Goal: Communication & Community: Answer question/provide support

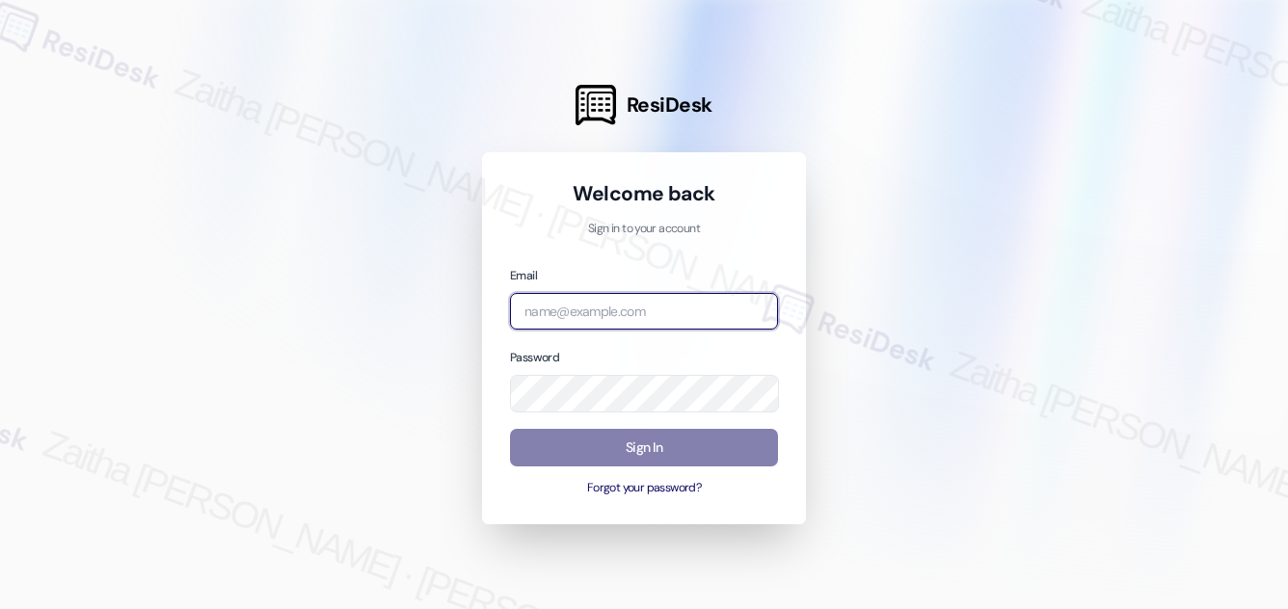
click at [654, 311] on input "email" at bounding box center [644, 312] width 268 height 38
type input "[EMAIL_ADDRESS][PERSON_NAME][DOMAIN_NAME]"
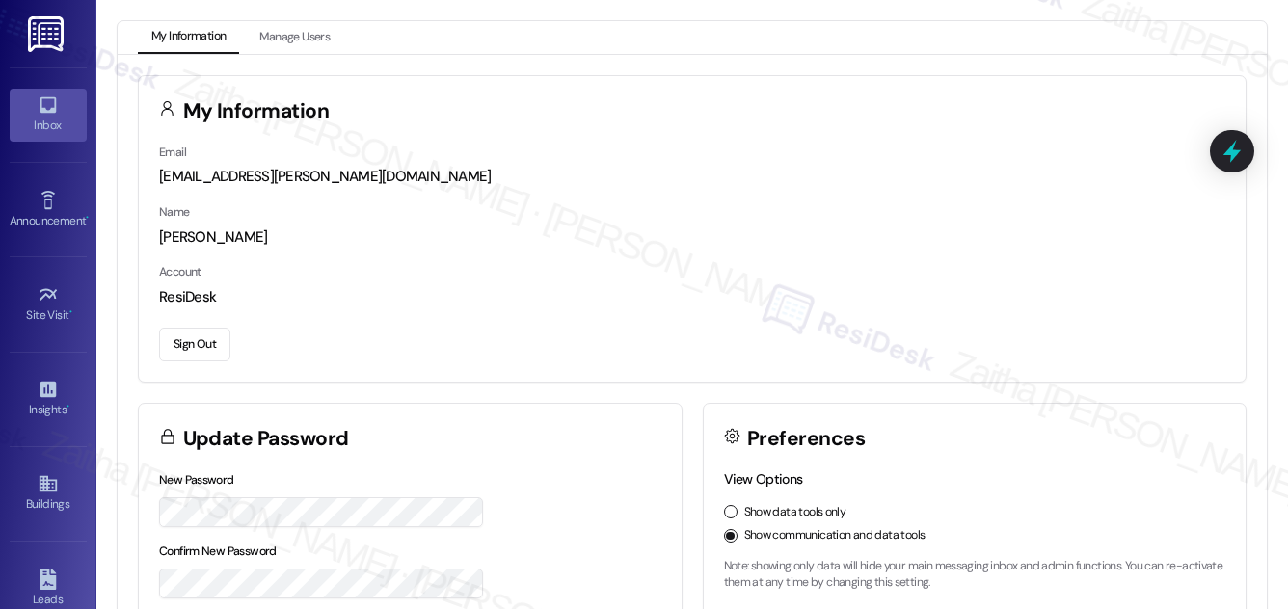
click at [46, 125] on div "Inbox" at bounding box center [48, 125] width 96 height 19
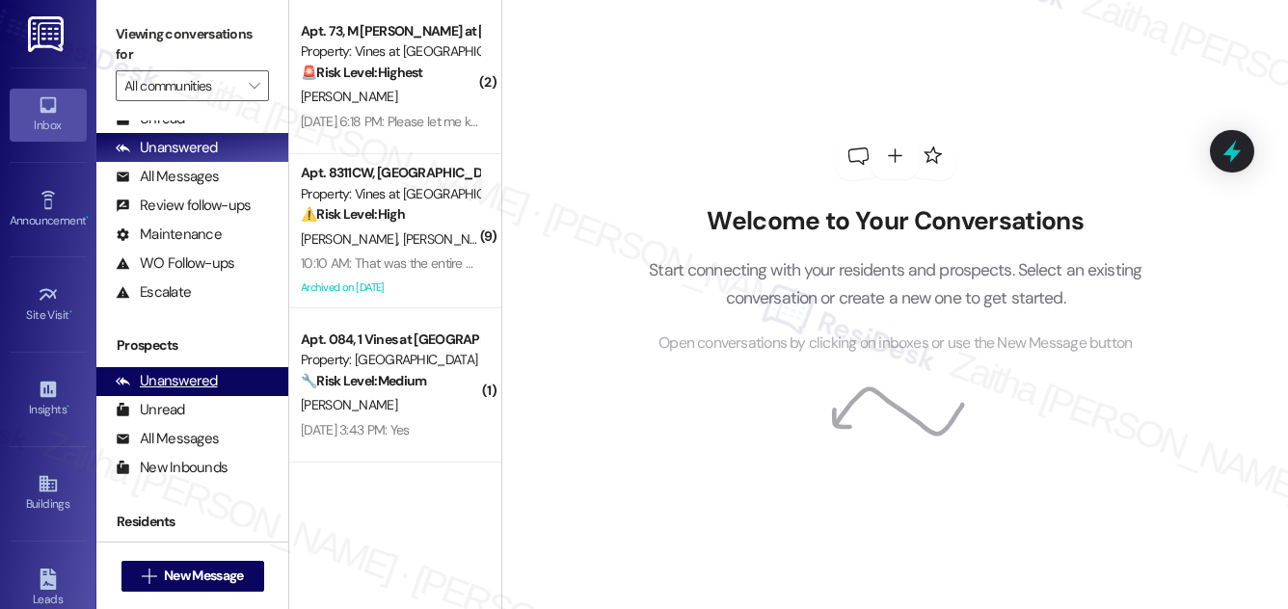
scroll to position [174, 0]
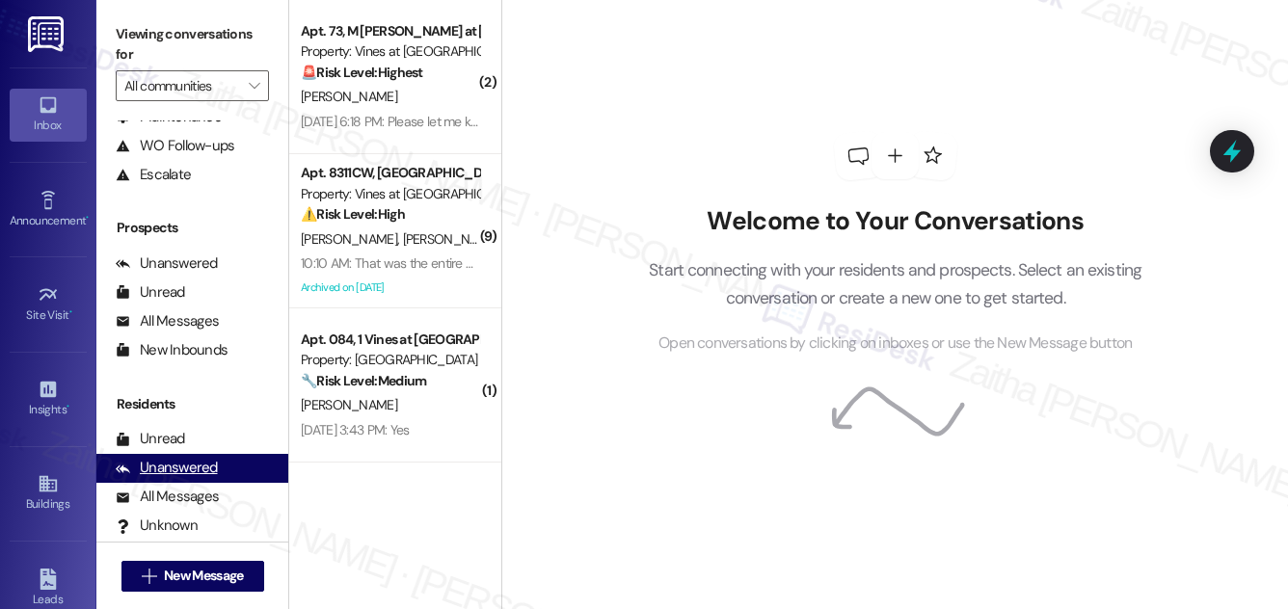
click at [180, 463] on div "Unanswered" at bounding box center [167, 468] width 102 height 20
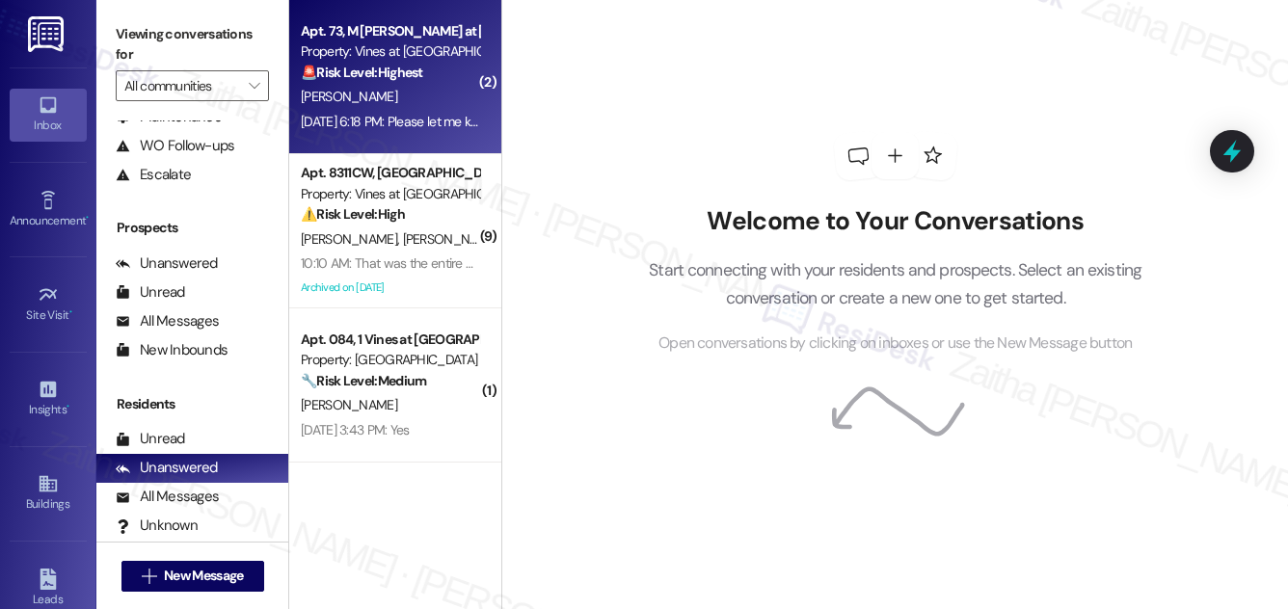
click at [388, 100] on div "[PERSON_NAME]" at bounding box center [390, 97] width 182 height 24
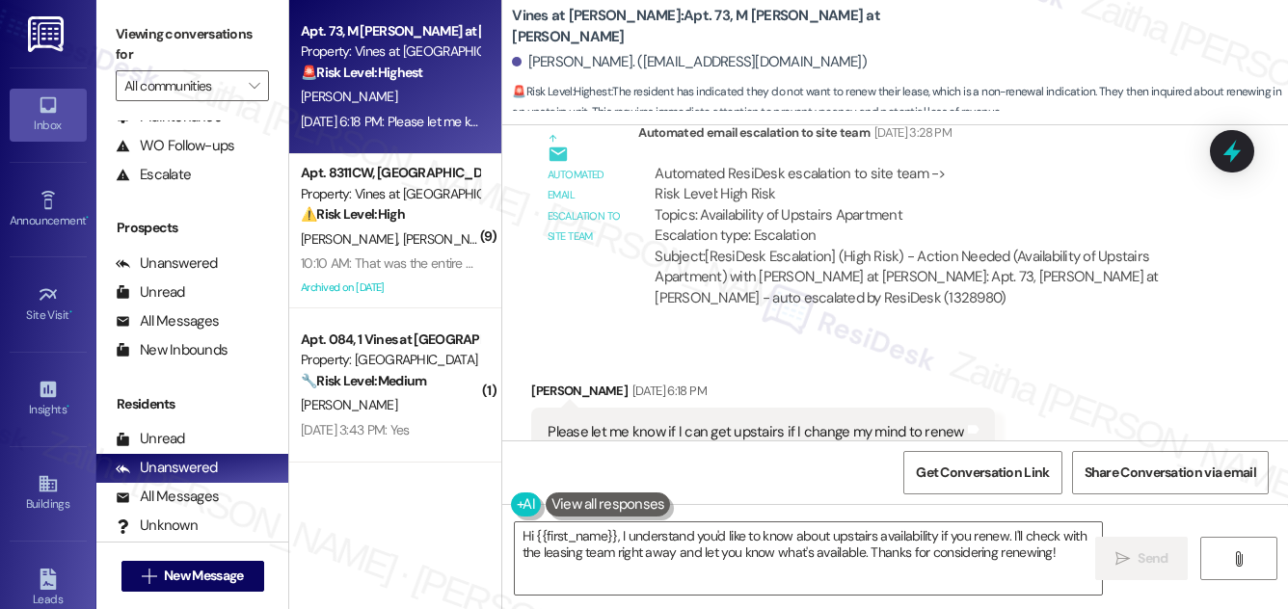
scroll to position [13180, 0]
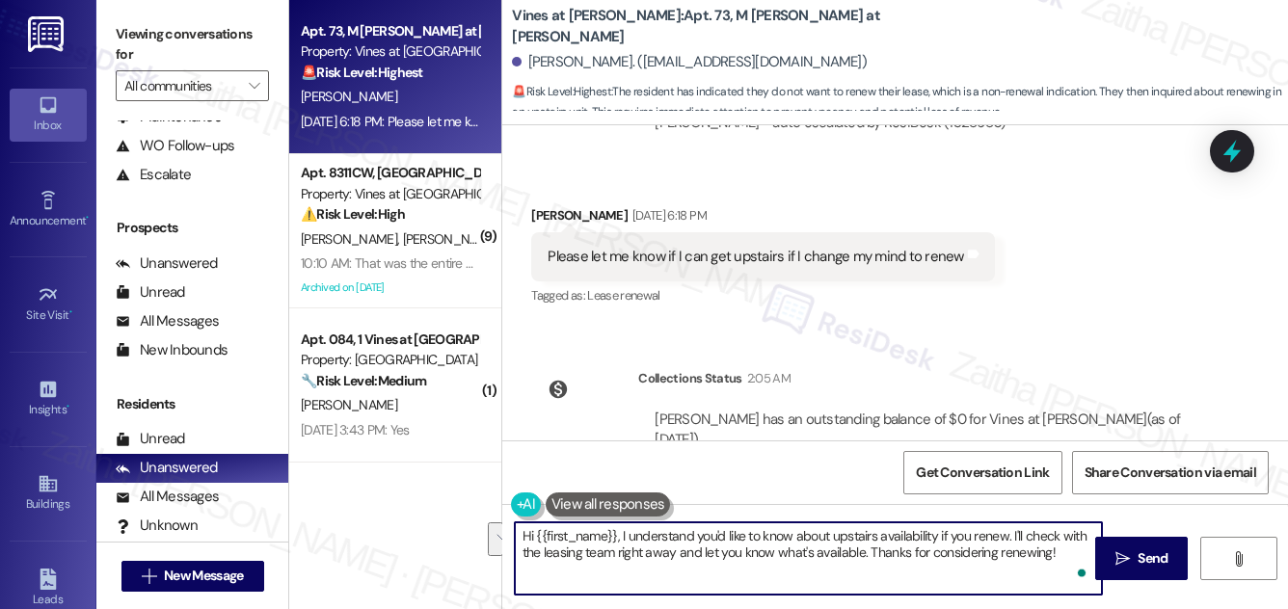
drag, startPoint x: 1012, startPoint y: 533, endPoint x: 858, endPoint y: 550, distance: 155.2
click at [858, 550] on textarea "Hi {{first_name}}, I understand you'd like to know about upstairs availability …" at bounding box center [808, 558] width 587 height 72
click at [621, 531] on textarea "Hi {{first_name}}, I understand you'd like to know about upstairs availability …" at bounding box center [808, 558] width 587 height 72
drag, startPoint x: 524, startPoint y: 553, endPoint x: 981, endPoint y: 549, distance: 456.9
click at [981, 549] on textarea "Hi {{first_name}}, good morning! I understand you'd like to know about upstairs…" at bounding box center [808, 558] width 587 height 72
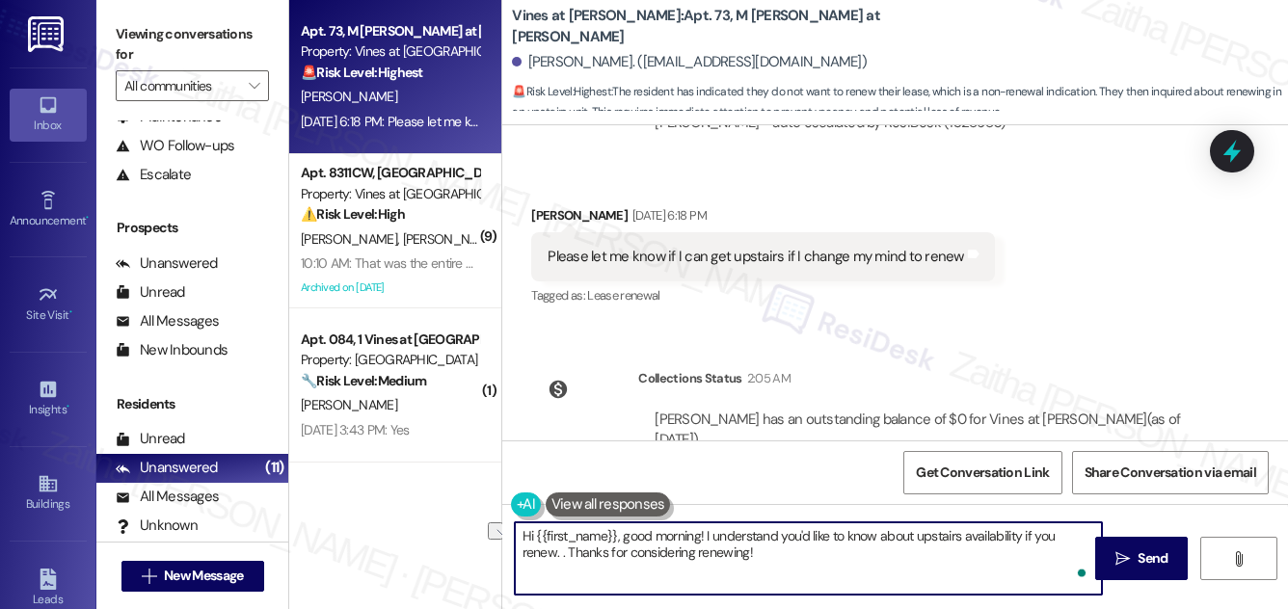
paste textarea "We're looking into this, and we'll be in touch when we have an update."
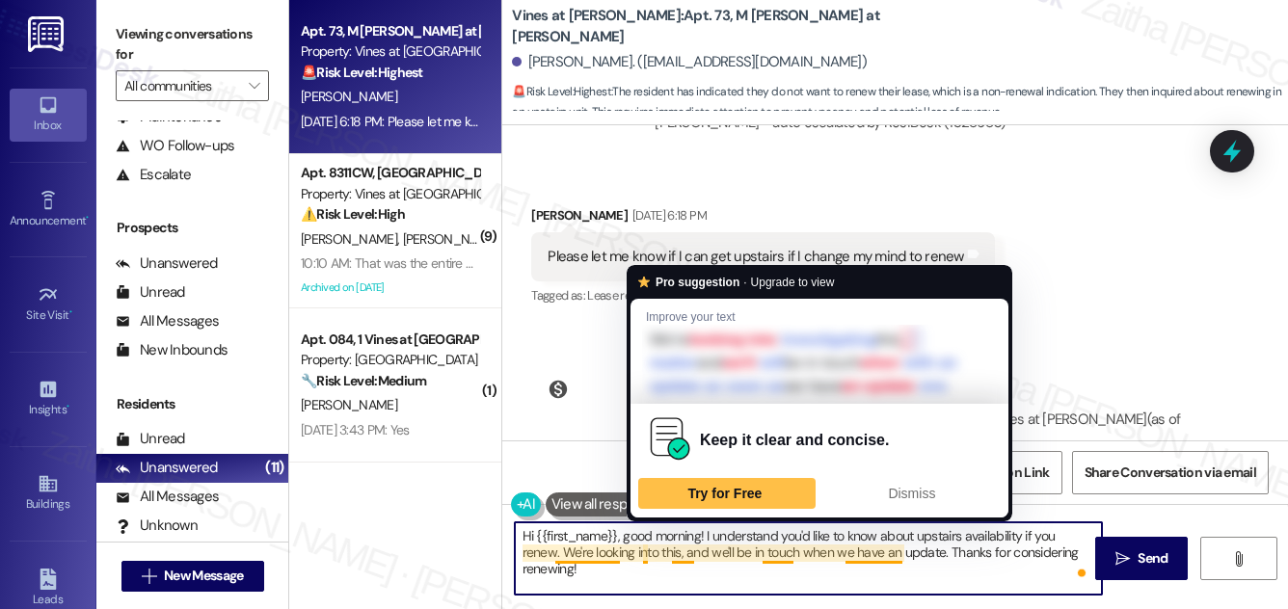
click at [644, 553] on textarea "Hi {{first_name}}, good morning! I understand you'd like to know about upstairs…" at bounding box center [808, 558] width 587 height 72
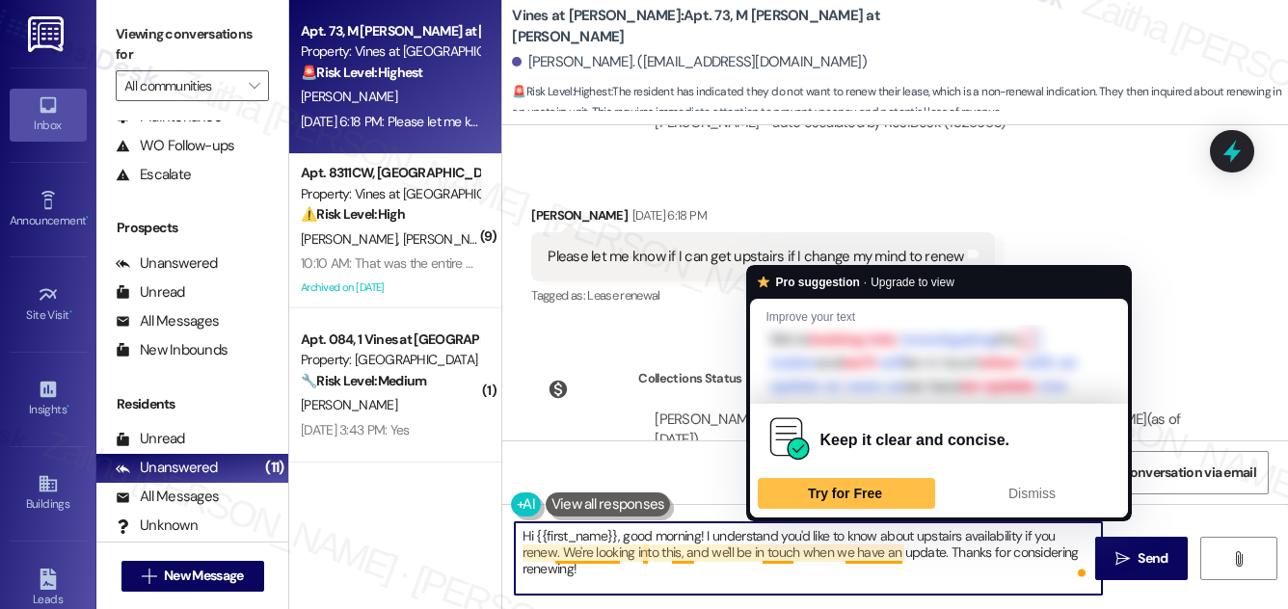
click at [781, 553] on textarea "Hi {{first_name}}, good morning! I understand you'd like to know about upstairs…" at bounding box center [808, 558] width 587 height 72
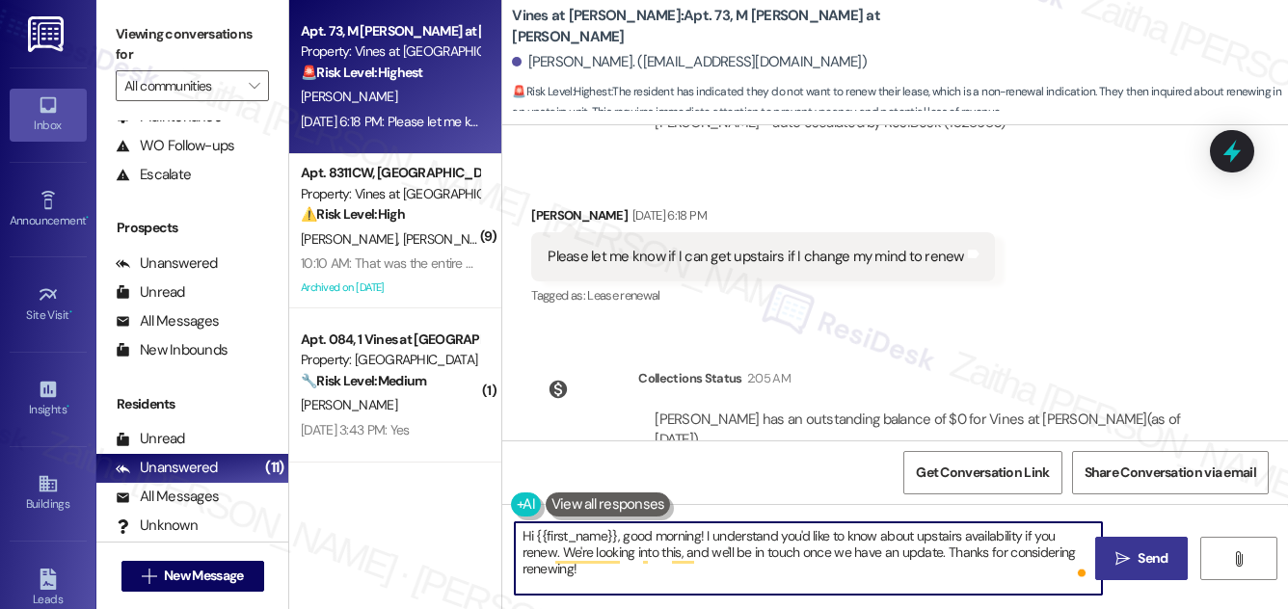
type textarea "Hi {{first_name}}, good morning! I understand you'd like to know about upstairs…"
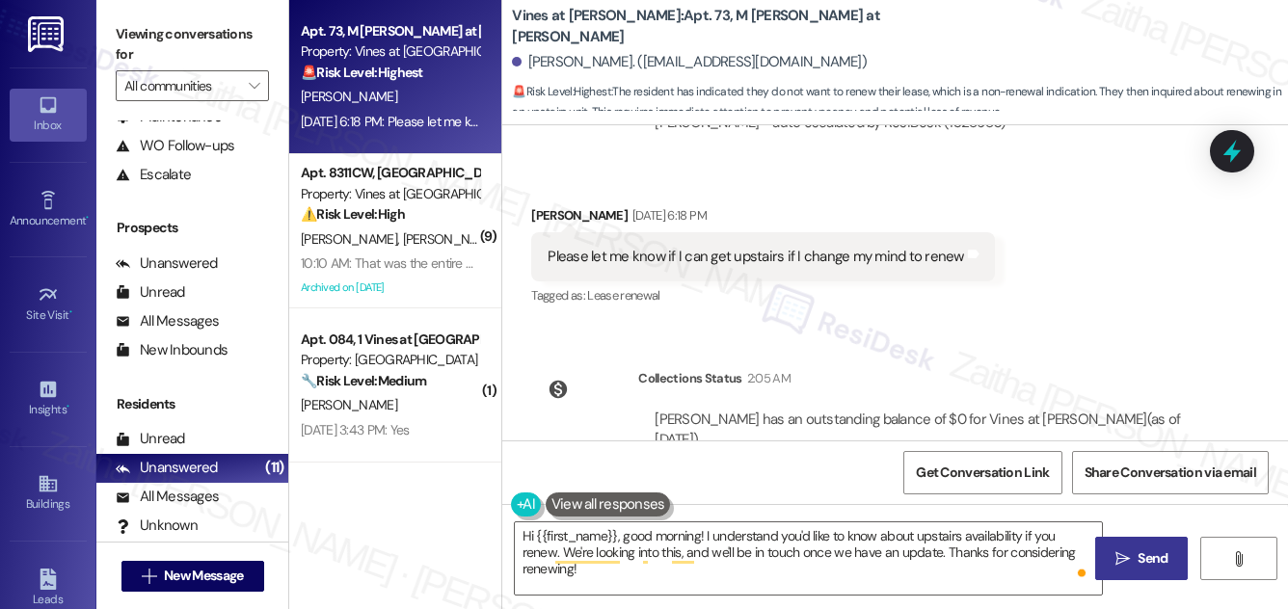
click at [1138, 549] on span "Send" at bounding box center [1152, 558] width 30 height 20
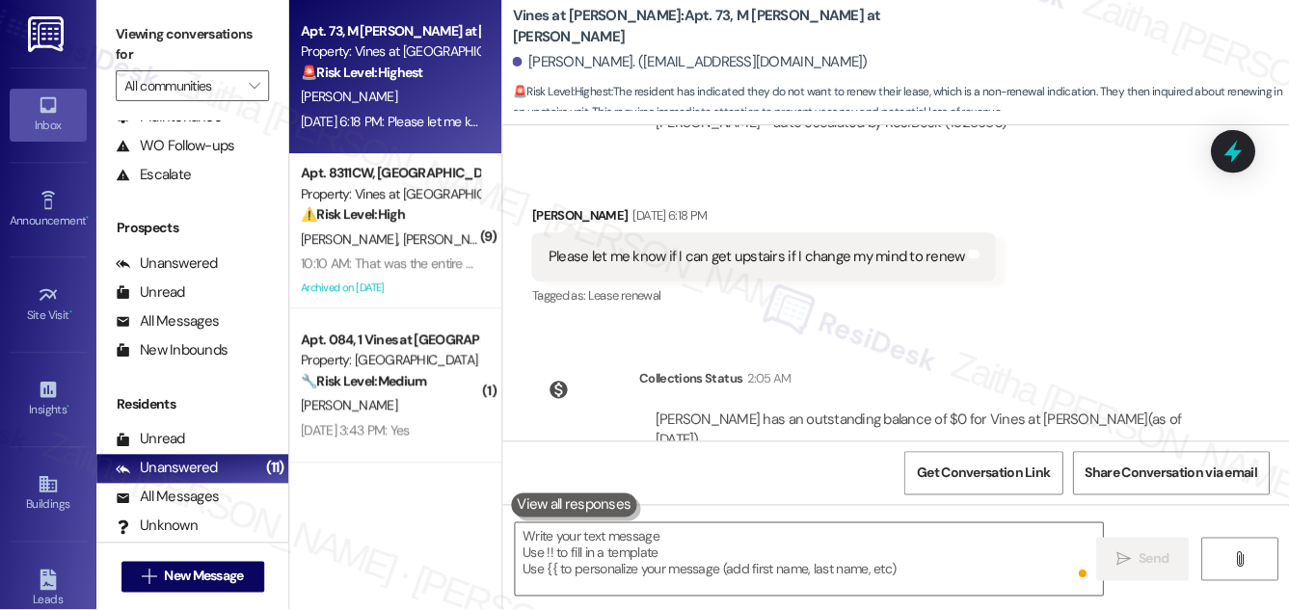
scroll to position [13002, 0]
